Goal: Navigation & Orientation: Find specific page/section

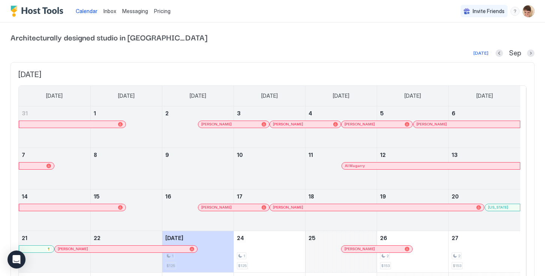
click at [523, 12] on img "User profile" at bounding box center [529, 11] width 12 height 12
click at [480, 44] on div "Settings" at bounding box center [481, 42] width 95 height 13
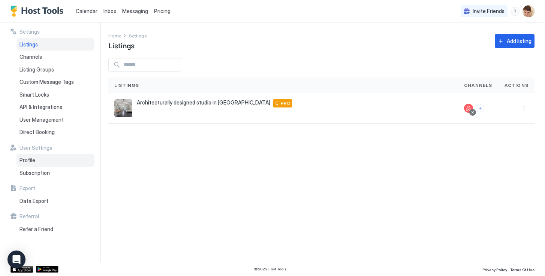
click at [27, 159] on span "Profile" at bounding box center [28, 160] width 16 height 7
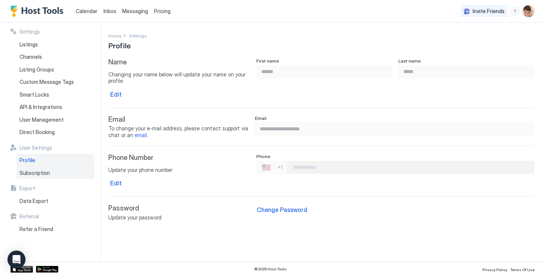
click at [41, 173] on span "Subscription" at bounding box center [35, 173] width 30 height 7
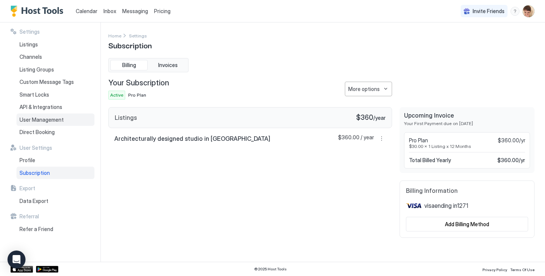
click at [40, 120] on span "User Management" at bounding box center [42, 120] width 44 height 7
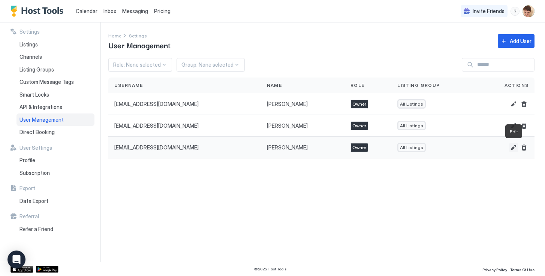
click at [514, 148] on button "Edit" at bounding box center [513, 147] width 9 height 9
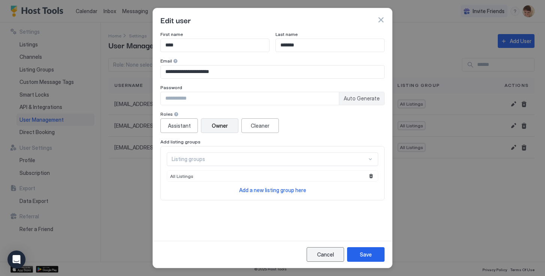
click at [323, 255] on div "Cancel" at bounding box center [325, 255] width 17 height 8
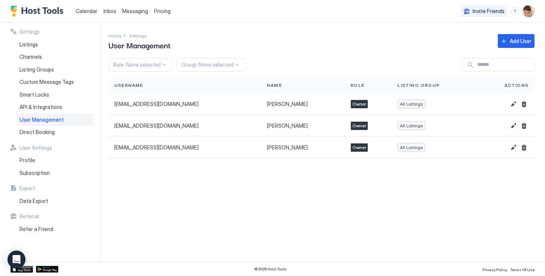
click at [44, 7] on img "Host Tools Logo" at bounding box center [39, 11] width 56 height 11
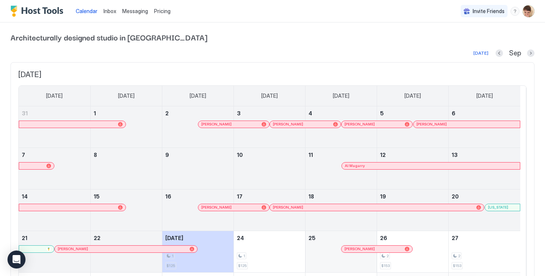
click at [155, 12] on span "Pricing" at bounding box center [162, 11] width 17 height 7
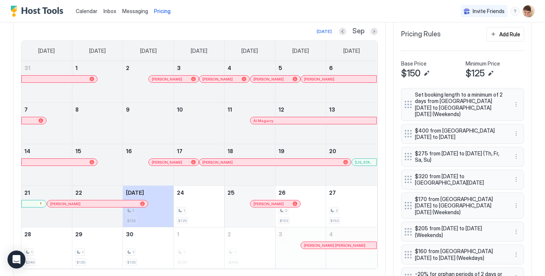
scroll to position [119, 0]
